Goal: Information Seeking & Learning: Learn about a topic

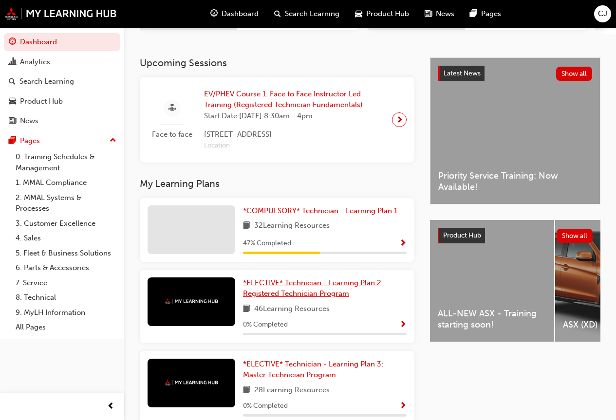
scroll to position [195, 0]
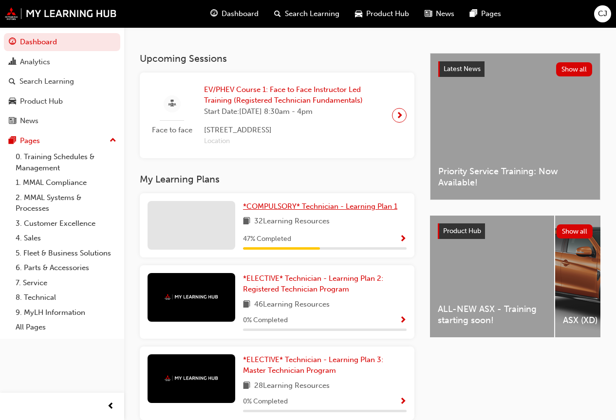
click at [358, 210] on span "*COMPULSORY* Technician - Learning Plan 1" at bounding box center [320, 206] width 154 height 9
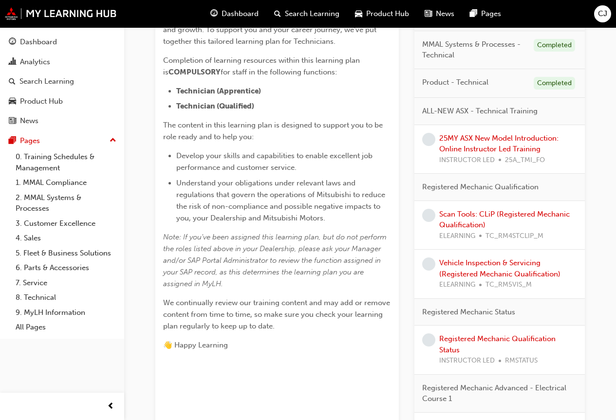
scroll to position [243, 0]
click at [474, 221] on link "Scan Tools: CLiP (Registered Mechanic Qualification)" at bounding box center [504, 220] width 130 height 20
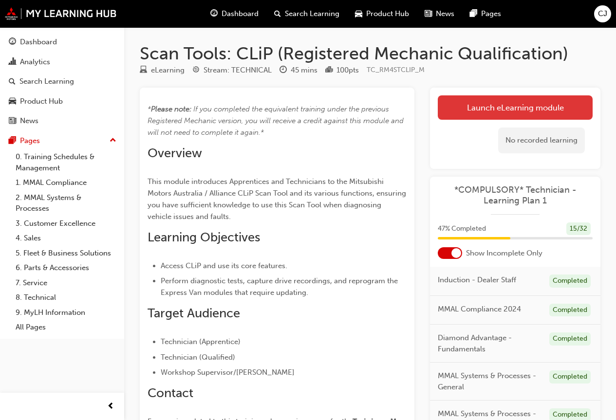
click at [484, 106] on link "Launch eLearning module" at bounding box center [515, 107] width 155 height 24
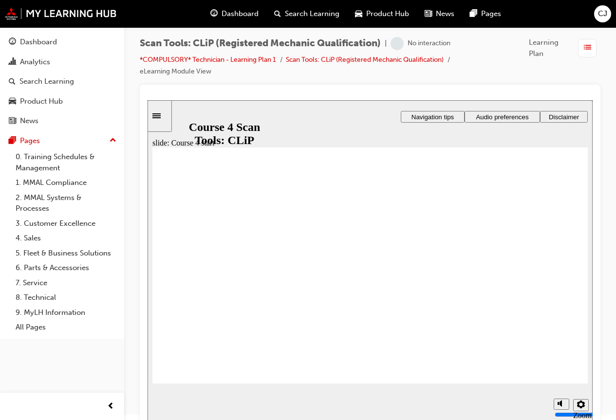
scroll to position [8, 0]
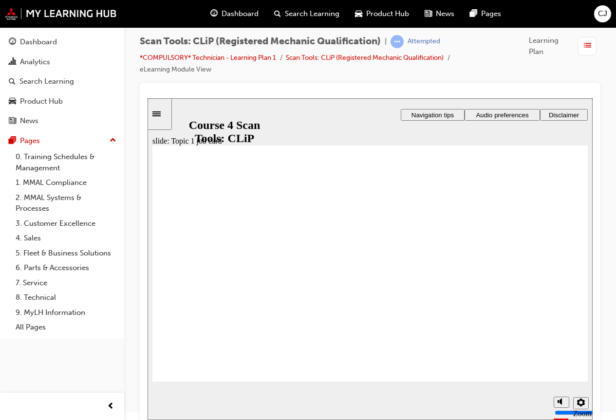
click at [601, 14] on span "CJ" at bounding box center [602, 13] width 9 height 11
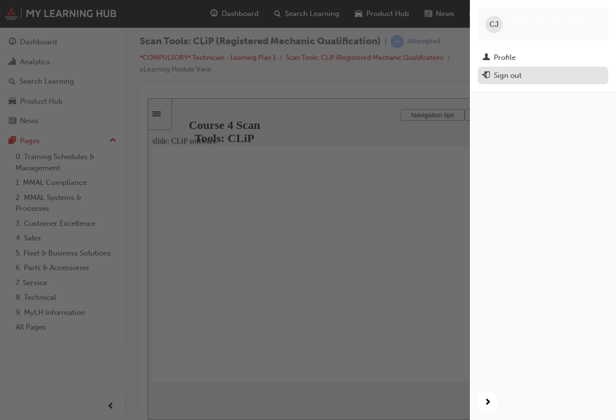
click at [528, 82] on button "Sign out" at bounding box center [543, 76] width 130 height 18
